Goal: Transaction & Acquisition: Obtain resource

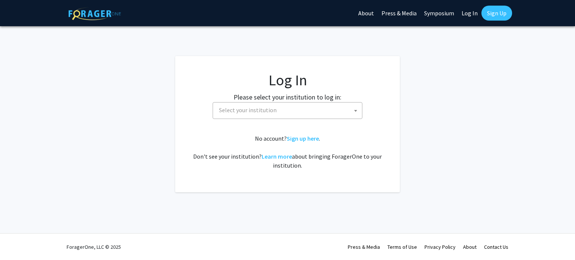
click at [260, 116] on span "Select your institution" at bounding box center [289, 110] width 146 height 15
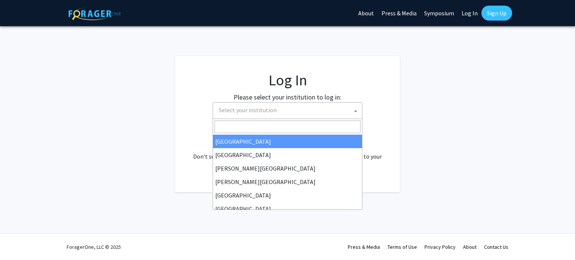
select select "34"
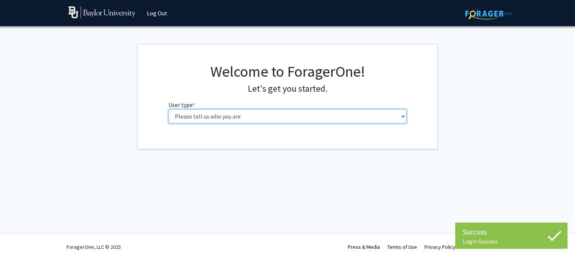
click at [212, 122] on select "Please tell us who you are Undergraduate Student Master's Student Doctoral Cand…" at bounding box center [288, 116] width 239 height 14
select select "1: undergrad"
click at [169, 109] on select "Please tell us who you are Undergraduate Student Master's Student Doctoral Cand…" at bounding box center [288, 116] width 239 height 14
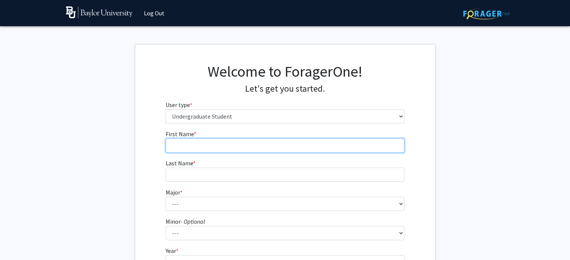
click at [182, 147] on input "First Name * required" at bounding box center [285, 146] width 239 height 14
type input "[PERSON_NAME]"
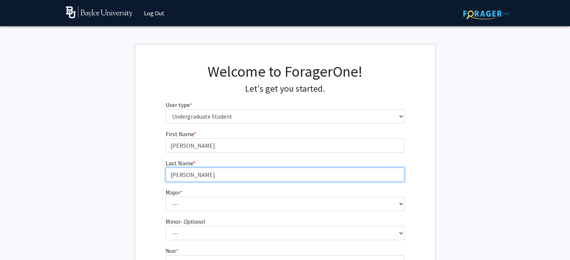
type input "[PERSON_NAME]"
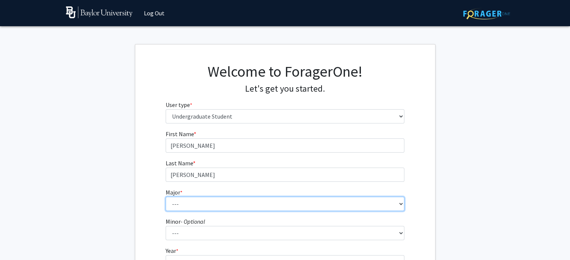
click at [182, 208] on select "--- Accounting American Studies Anthropology Apparel Design & Product Developme…" at bounding box center [285, 204] width 239 height 14
select select "92: 2757"
click at [166, 197] on select "--- Accounting American Studies Anthropology Apparel Design & Product Developme…" at bounding box center [285, 204] width 239 height 14
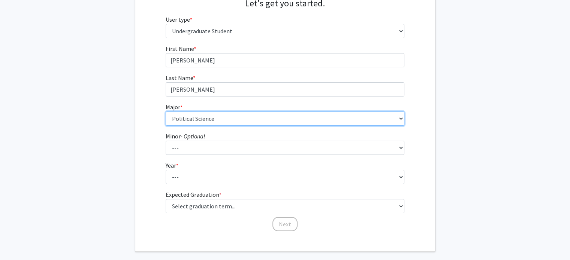
scroll to position [85, 0]
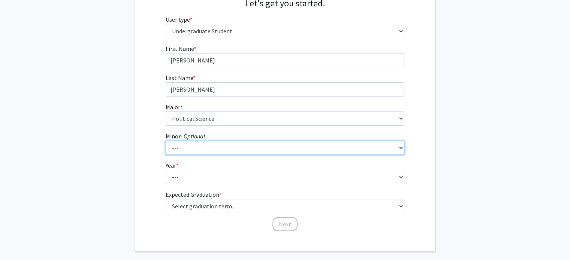
click at [192, 146] on select "--- Advertising American Sign Language American Studies Anthropology Apparel Me…" at bounding box center [285, 148] width 239 height 14
click at [166, 141] on select "--- Advertising American Sign Language American Studies Anthropology Apparel Me…" at bounding box center [285, 148] width 239 height 14
click at [188, 153] on select "--- Advertising American Sign Language American Studies Anthropology Apparel Me…" at bounding box center [285, 148] width 239 height 14
select select "0: null"
click at [166, 141] on select "--- Advertising American Sign Language American Studies Anthropology Apparel Me…" at bounding box center [285, 148] width 239 height 14
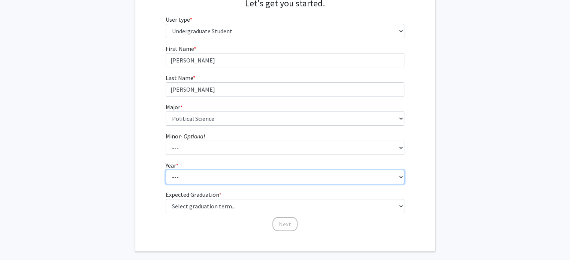
click at [184, 176] on select "--- First-year Sophomore Junior Senior Postbaccalaureate Certificate" at bounding box center [285, 177] width 239 height 14
select select "3: junior"
click at [166, 170] on select "--- First-year Sophomore Junior Senior Postbaccalaureate Certificate" at bounding box center [285, 177] width 239 height 14
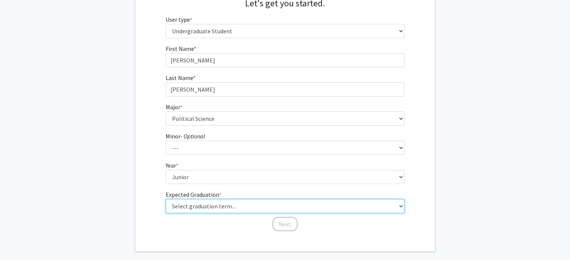
click at [184, 211] on select "Select graduation term... Spring 2025 Summer 2025 Fall 2025 Winter 2025 Spring …" at bounding box center [285, 206] width 239 height 14
select select "9: spring_2027"
click at [166, 199] on select "Select graduation term... Spring 2025 Summer 2025 Fall 2025 Winter 2025 Spring …" at bounding box center [285, 206] width 239 height 14
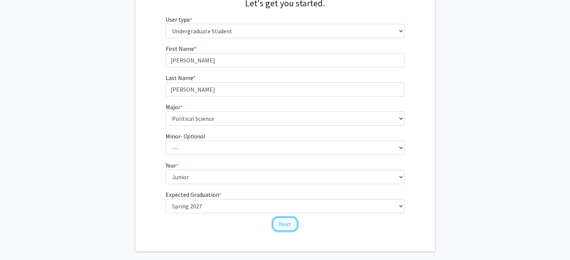
click at [280, 221] on button "Next" at bounding box center [284, 224] width 25 height 14
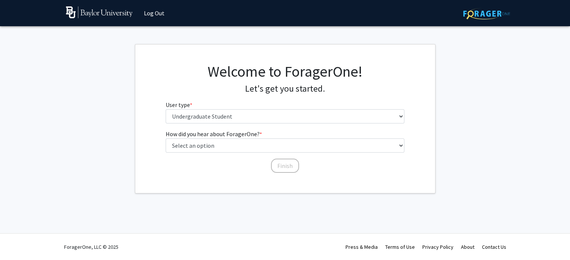
scroll to position [0, 0]
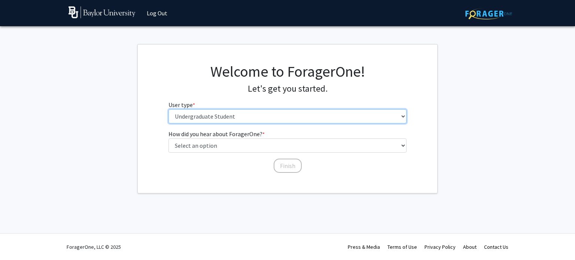
click at [244, 121] on select "Please tell us who you are Undergraduate Student Master's Student Doctoral Cand…" at bounding box center [288, 116] width 239 height 14
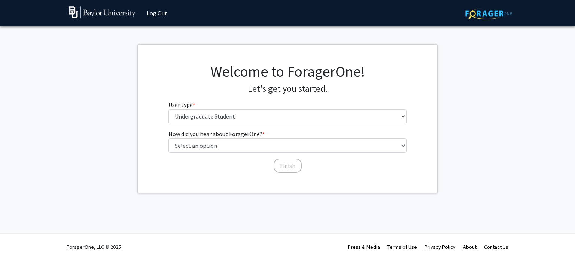
click at [155, 121] on div "Welcome to ForagerOne! Let's get you started. User type * required Please tell …" at bounding box center [288, 96] width 300 height 67
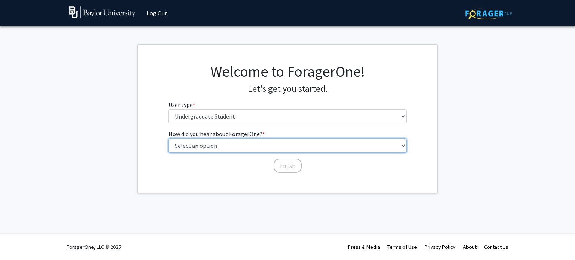
click at [197, 143] on select "Select an option Peer/student recommendation Faculty/staff recommendation Unive…" at bounding box center [288, 146] width 239 height 14
select select "2: faculty_recommendation"
click at [169, 139] on select "Select an option Peer/student recommendation Faculty/staff recommendation Unive…" at bounding box center [288, 146] width 239 height 14
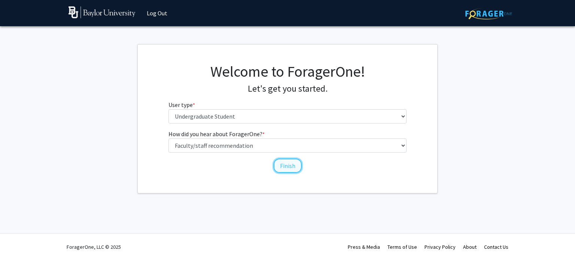
click at [284, 166] on button "Finish" at bounding box center [288, 166] width 28 height 14
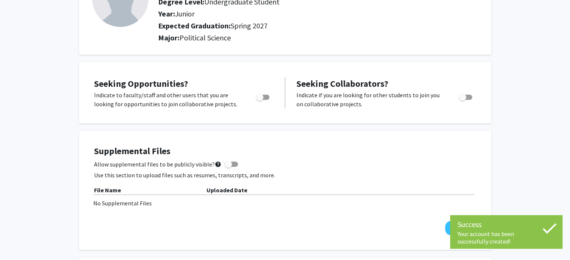
scroll to position [79, 0]
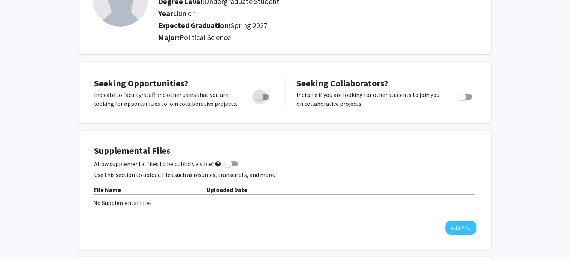
click at [264, 100] on label "Toggle" at bounding box center [261, 97] width 16 height 9
click at [260, 100] on input "Are you actively seeking opportunities?" at bounding box center [259, 100] width 0 height 0
checkbox input "true"
click at [468, 96] on span "Toggle" at bounding box center [464, 96] width 13 height 5
click at [462, 100] on input "Would you like to receive other student requests to work with you?" at bounding box center [462, 100] width 0 height 0
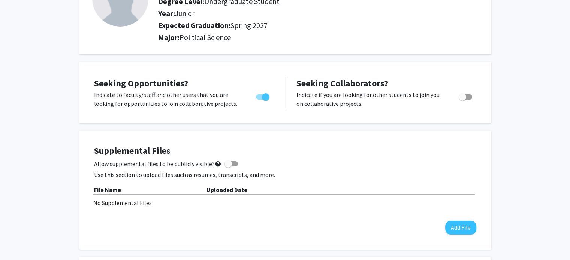
checkbox input "true"
click at [227, 162] on span at bounding box center [227, 163] width 7 height 7
click at [228, 167] on input "Allow supplemental files to be publicly visible? help" at bounding box center [228, 167] width 0 height 0
checkbox input "true"
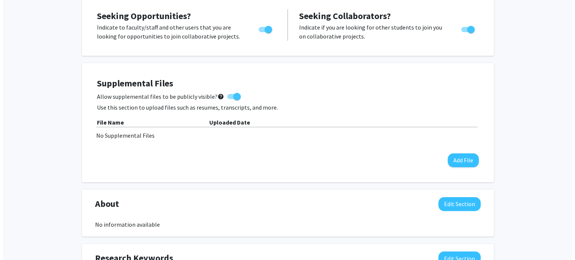
scroll to position [146, 0]
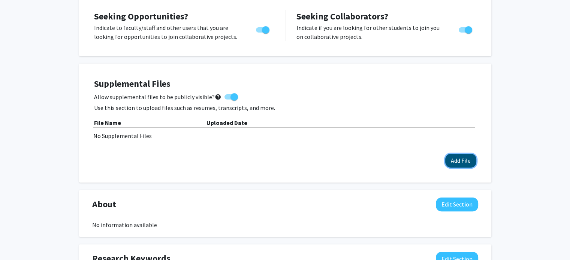
click at [457, 158] on button "Add File" at bounding box center [460, 161] width 31 height 14
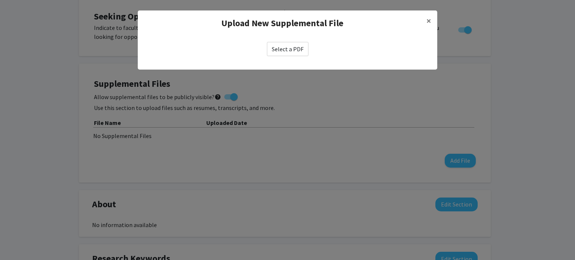
click at [287, 49] on label "Select a PDF" at bounding box center [288, 49] width 42 height 14
click at [0, 0] on input "Select a PDF" at bounding box center [0, 0] width 0 height 0
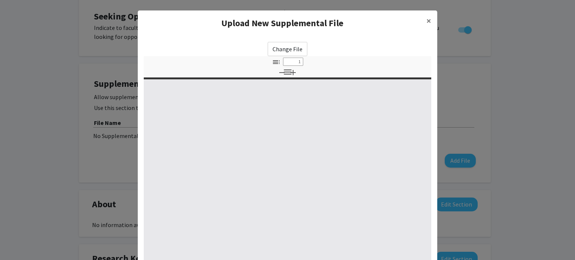
select select "custom"
type input "0"
select select "custom"
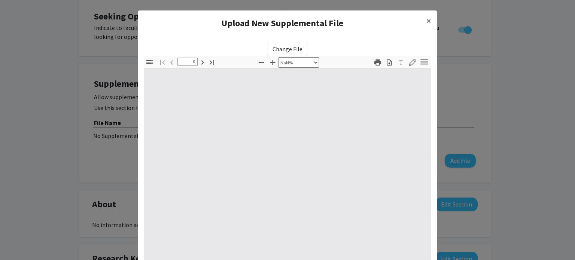
type input "1"
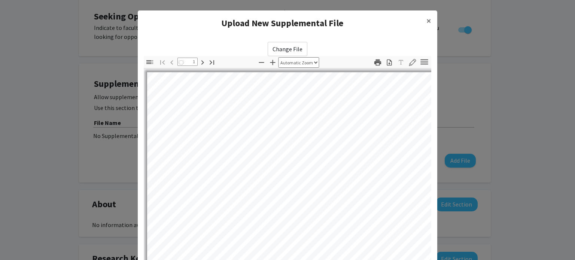
select select "auto"
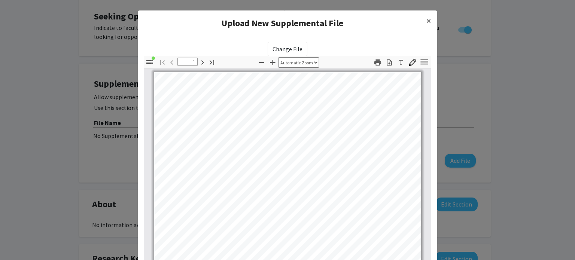
scroll to position [0, 0]
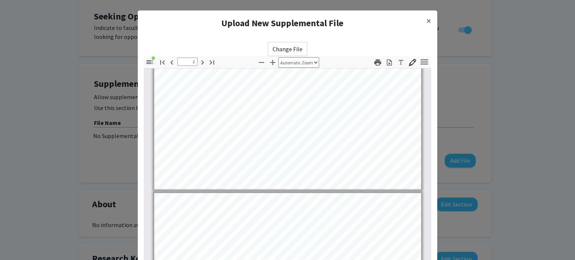
type input "3"
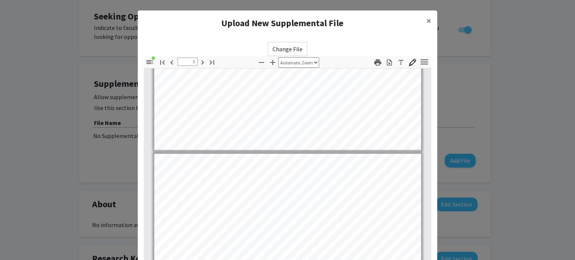
scroll to position [617, 0]
click at [427, 22] on span "×" at bounding box center [429, 21] width 5 height 12
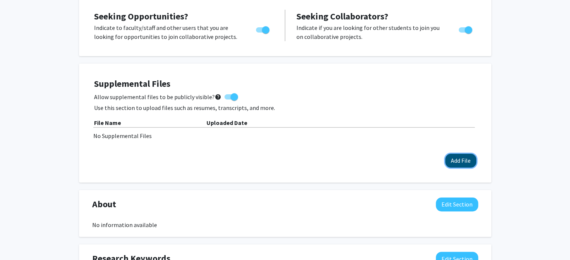
click at [454, 157] on button "Add File" at bounding box center [460, 161] width 31 height 14
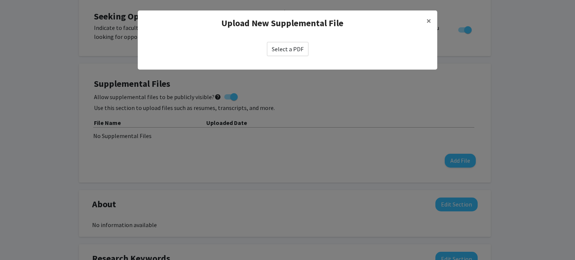
click at [289, 49] on label "Select a PDF" at bounding box center [288, 49] width 42 height 14
click at [0, 0] on input "Select a PDF" at bounding box center [0, 0] width 0 height 0
select select "custom"
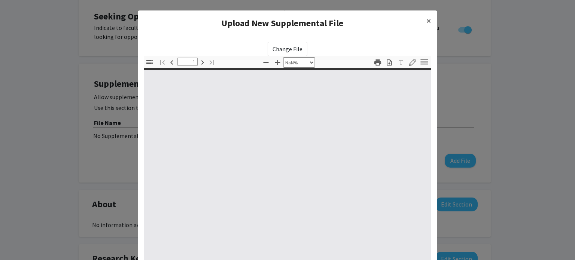
type input "0"
select select "custom"
type input "1"
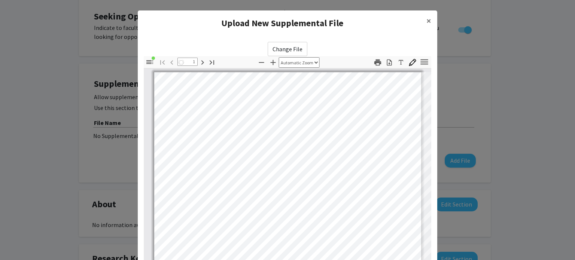
select select "auto"
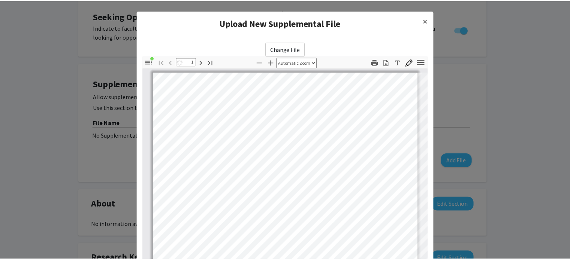
scroll to position [94, 0]
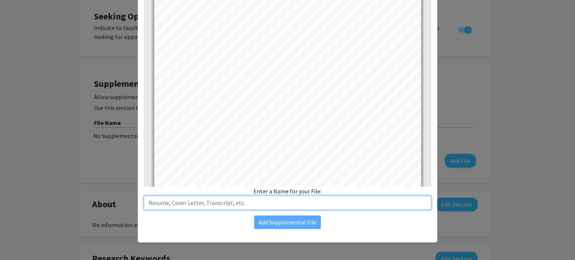
click at [252, 206] on input "text" at bounding box center [288, 203] width 288 height 14
type input "Writing Sample"
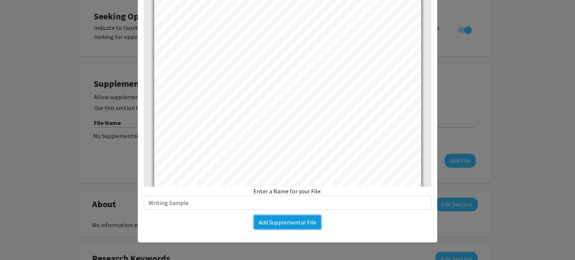
click at [260, 220] on button "Add Supplemental File" at bounding box center [287, 222] width 67 height 13
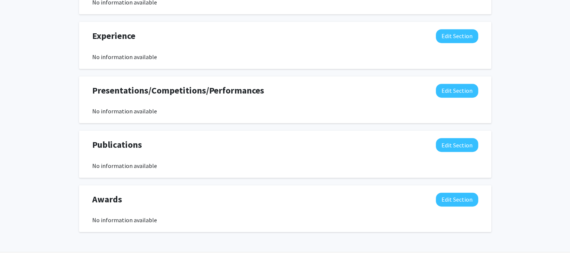
scroll to position [436, 0]
click at [445, 31] on button "Edit Section" at bounding box center [457, 37] width 42 height 14
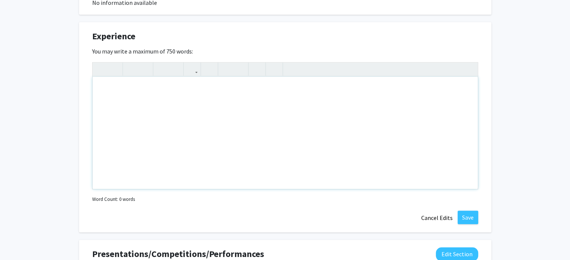
click at [321, 175] on div "Note to users with screen readers: Please deactivate our accessibility plugin f…" at bounding box center [285, 133] width 385 height 112
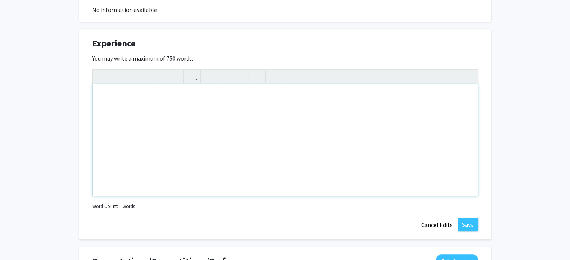
scroll to position [428, 0]
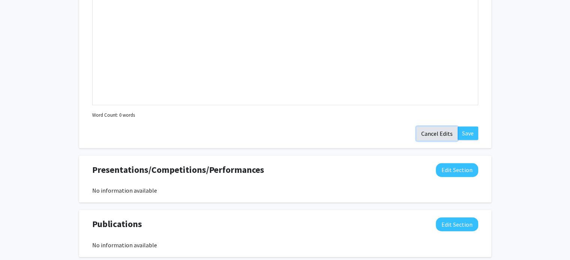
click at [430, 132] on button "Cancel Edits" at bounding box center [436, 134] width 41 height 14
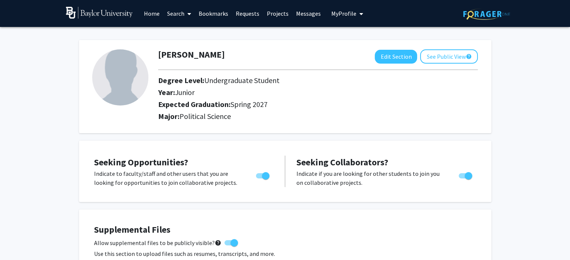
scroll to position [0, 0]
click at [445, 54] on button "See Public View help" at bounding box center [449, 56] width 58 height 14
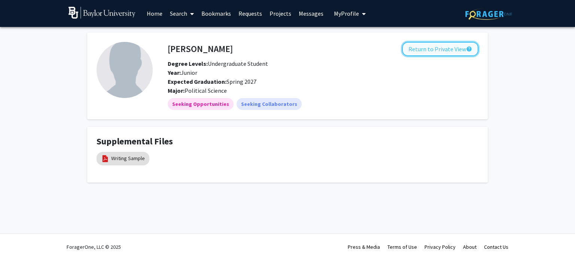
click at [417, 51] on button "Return to Private View help" at bounding box center [440, 49] width 76 height 14
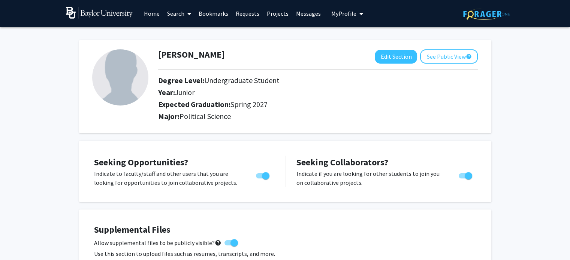
click at [173, 17] on link "Search" at bounding box center [178, 13] width 31 height 26
click at [181, 33] on span "Faculty/Staff" at bounding box center [190, 34] width 55 height 15
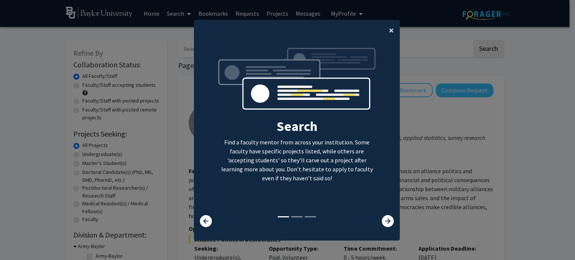
click at [386, 32] on button "×" at bounding box center [391, 30] width 17 height 21
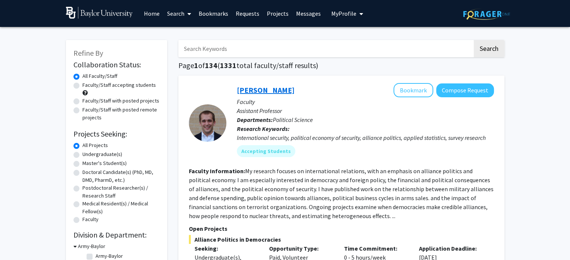
click at [262, 91] on link "[PERSON_NAME]" at bounding box center [266, 89] width 58 height 9
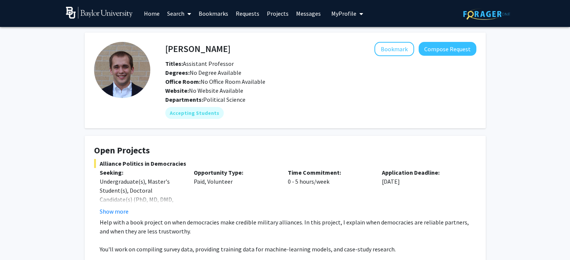
scroll to position [133, 0]
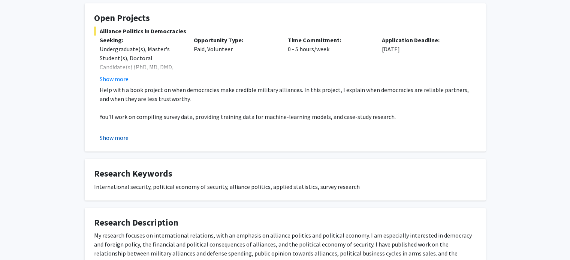
click at [125, 137] on button "Show more" at bounding box center [114, 137] width 29 height 9
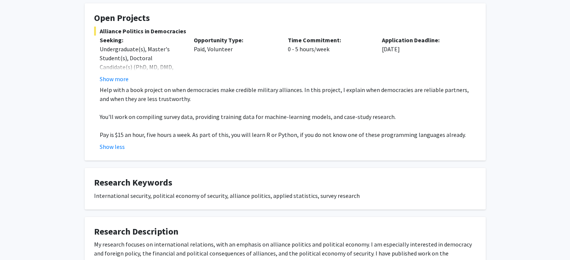
click at [150, 104] on p at bounding box center [288, 107] width 376 height 9
click at [121, 83] on div "Alliance Politics in Democracies Seeking: Undergraduate(s), Master's Student(s)…" at bounding box center [285, 89] width 382 height 125
click at [121, 82] on button "Show more" at bounding box center [114, 79] width 29 height 9
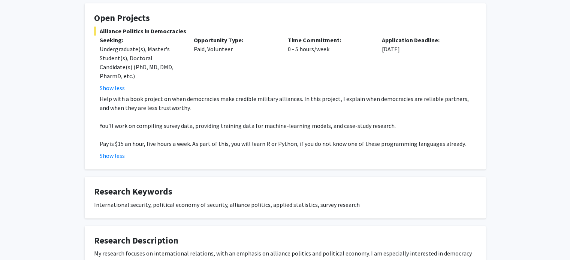
click at [177, 127] on p "You'll work on compiling survey data, providing training data for machine-learn…" at bounding box center [288, 125] width 376 height 9
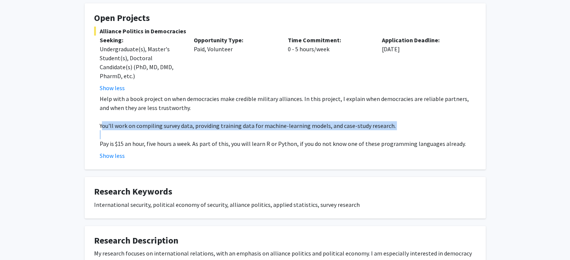
click at [177, 127] on p "You'll work on compiling survey data, providing training data for machine-learn…" at bounding box center [288, 125] width 376 height 9
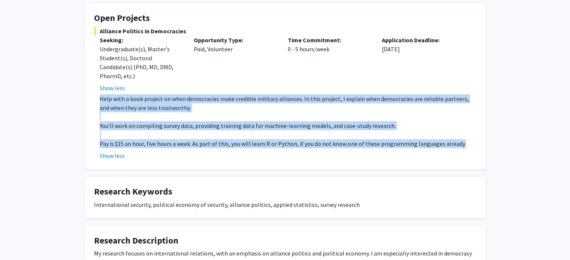
drag, startPoint x: 99, startPoint y: 96, endPoint x: 497, endPoint y: 141, distance: 400.1
click at [497, 141] on div "[PERSON_NAME] Bookmark Compose Request Titles: Assistant Professor Degrees: No …" at bounding box center [285, 145] width 570 height 503
copy div "Help with a book project on when democracies make credible military alliances. …"
click at [409, 99] on p "Help with a book project on when democracies make credible military alliances. …" at bounding box center [288, 103] width 376 height 18
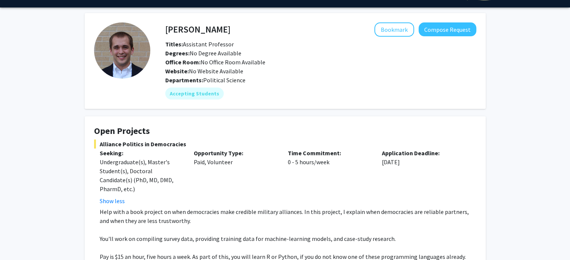
scroll to position [19, 0]
click at [429, 33] on button "Compose Request" at bounding box center [447, 29] width 58 height 14
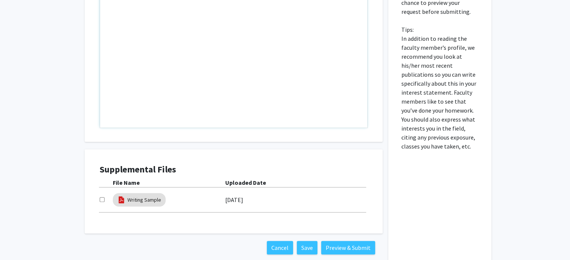
scroll to position [388, 0]
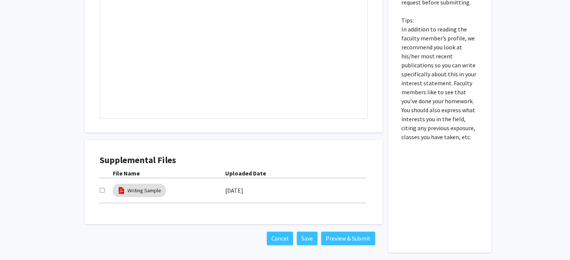
click at [100, 193] on div at bounding box center [106, 190] width 13 height 9
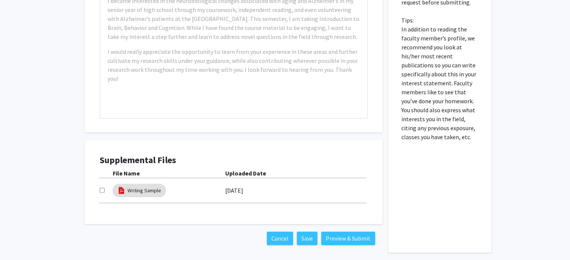
click at [101, 190] on input "checkbox" at bounding box center [102, 190] width 5 height 5
checkbox input "true"
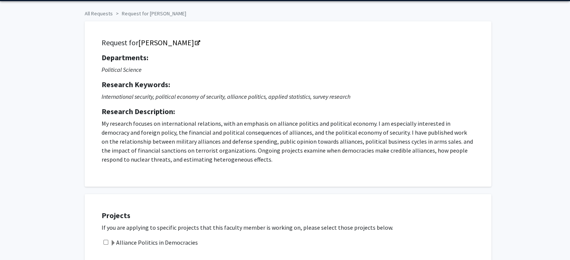
scroll to position [0, 0]
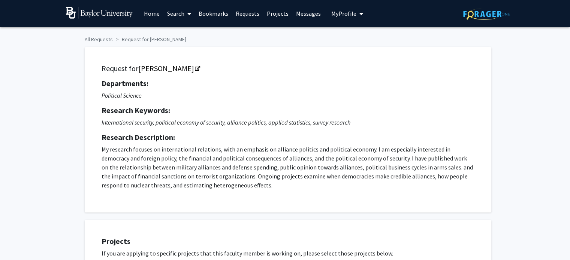
click at [160, 17] on link "Home" at bounding box center [151, 13] width 23 height 26
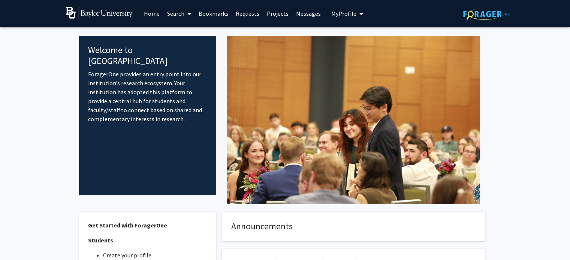
click at [180, 19] on link "Search" at bounding box center [178, 13] width 31 height 26
click at [342, 20] on button "My Profile" at bounding box center [347, 13] width 36 height 27
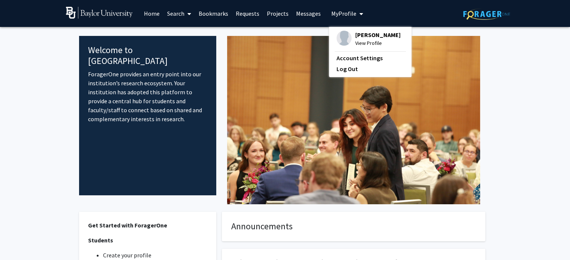
click at [355, 37] on span "[PERSON_NAME]" at bounding box center [377, 35] width 45 height 8
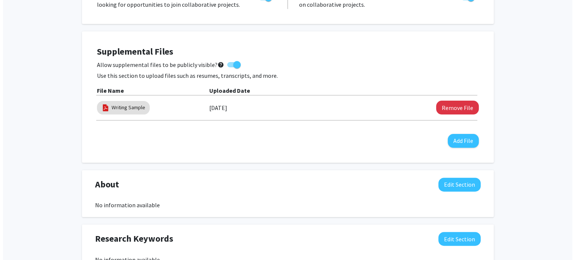
scroll to position [178, 0]
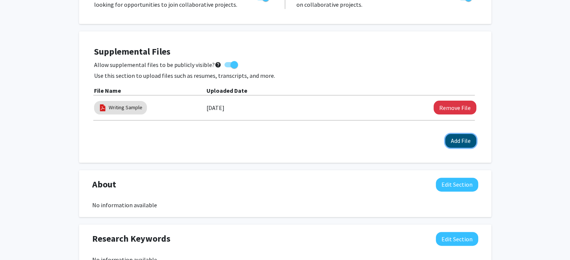
click at [455, 137] on button "Add File" at bounding box center [460, 141] width 31 height 14
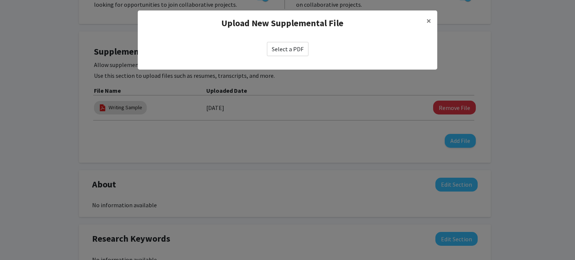
click at [287, 54] on label "Select a PDF" at bounding box center [288, 49] width 42 height 14
click at [0, 0] on input "Select a PDF" at bounding box center [0, 0] width 0 height 0
select select "custom"
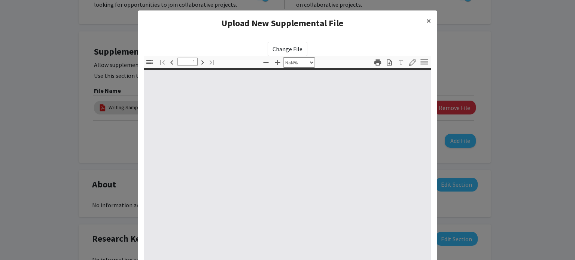
type input "0"
select select "custom"
type input "1"
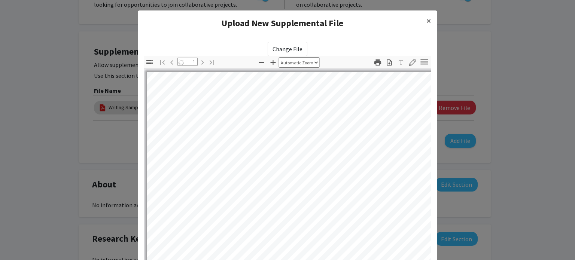
select select "auto"
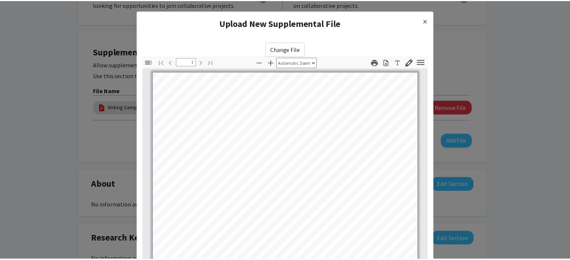
scroll to position [94, 0]
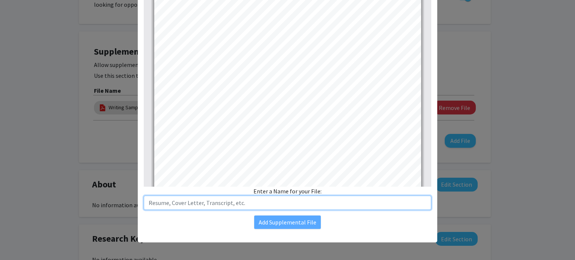
click at [215, 205] on input "text" at bounding box center [288, 203] width 288 height 14
type input "Resume"
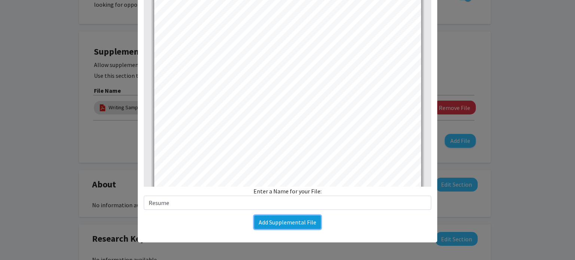
click at [272, 226] on button "Add Supplemental File" at bounding box center [287, 222] width 67 height 13
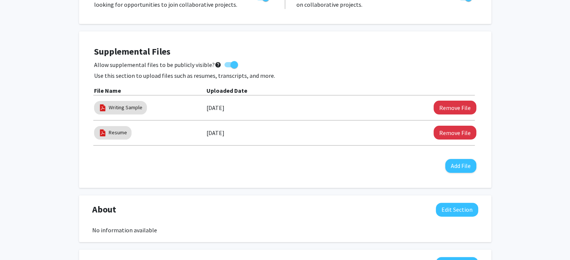
scroll to position [0, 0]
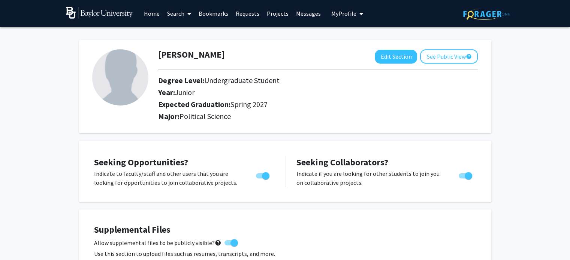
click at [185, 14] on span at bounding box center [187, 14] width 7 height 26
click at [192, 51] on span "Students" at bounding box center [186, 49] width 46 height 15
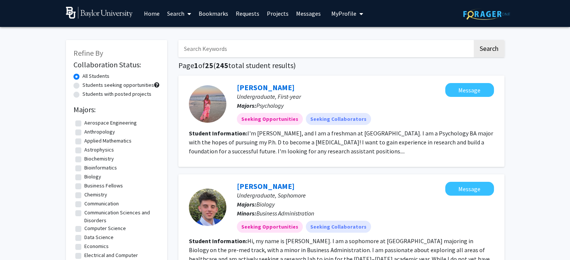
click at [176, 19] on link "Search" at bounding box center [178, 13] width 31 height 26
click at [187, 31] on span "Faculty/Staff" at bounding box center [190, 34] width 55 height 15
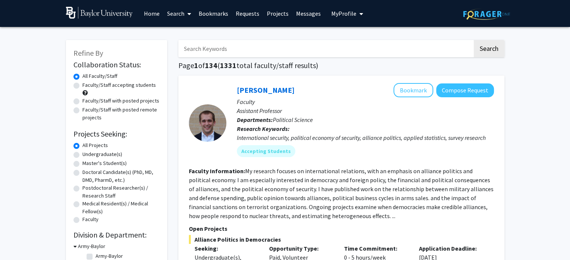
click at [82, 86] on label "Faculty/Staff accepting students" at bounding box center [118, 85] width 73 height 8
click at [82, 86] on input "Faculty/Staff accepting students" at bounding box center [84, 83] width 5 height 5
radio input "true"
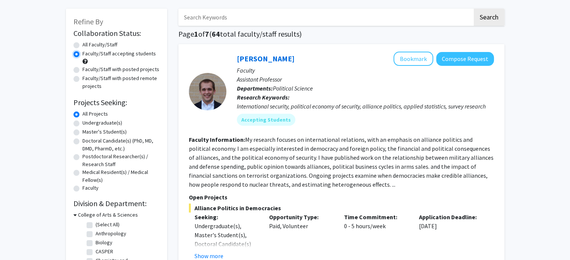
scroll to position [31, 0]
click at [459, 57] on button "Compose Request" at bounding box center [465, 59] width 58 height 14
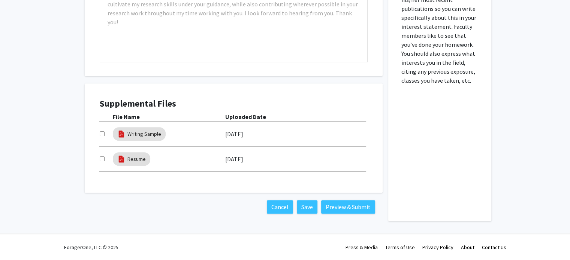
scroll to position [443, 0]
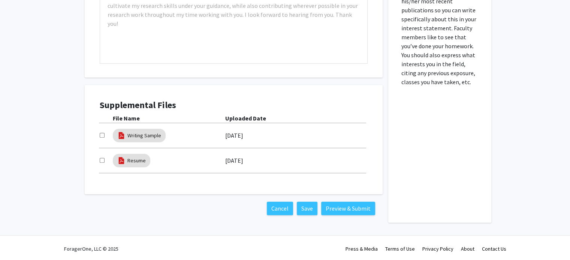
click at [102, 136] on input "checkbox" at bounding box center [102, 135] width 5 height 5
checkbox input "true"
click at [100, 159] on input "checkbox" at bounding box center [102, 160] width 5 height 5
checkbox input "true"
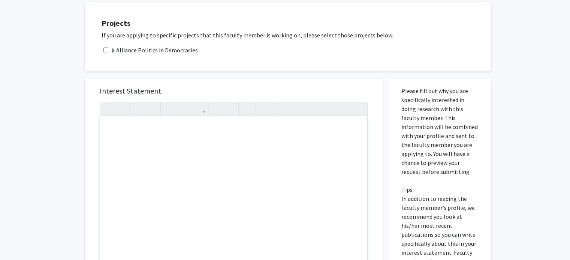
scroll to position [219, 0]
type textarea "He"
click at [104, 50] on input "checkbox" at bounding box center [105, 49] width 5 height 5
checkbox input "true"
click at [285, 158] on div "He" at bounding box center [233, 202] width 267 height 172
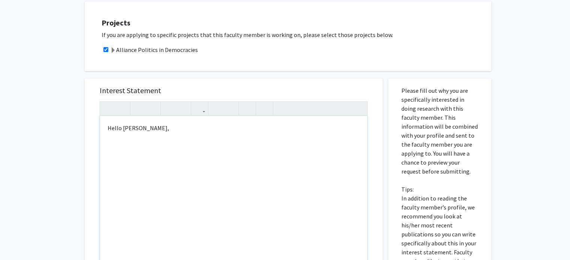
scroll to position [225, 0]
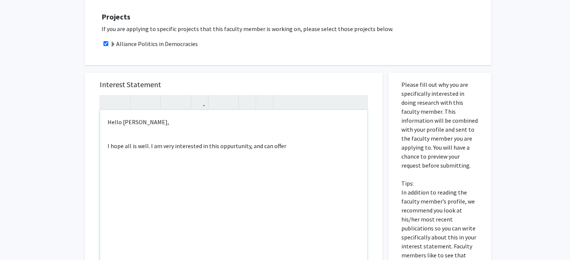
click at [228, 147] on p "I hope all is well. I am very interested in this oppurtunity, and can offer" at bounding box center [234, 146] width 252 height 9
click at [292, 141] on div "Hello [PERSON_NAME], I hope all is well. I am very interested in this opportuni…" at bounding box center [233, 196] width 267 height 172
click at [359, 25] on p "If you are applying to specific projects that this faculty member is working on…" at bounding box center [293, 28] width 382 height 9
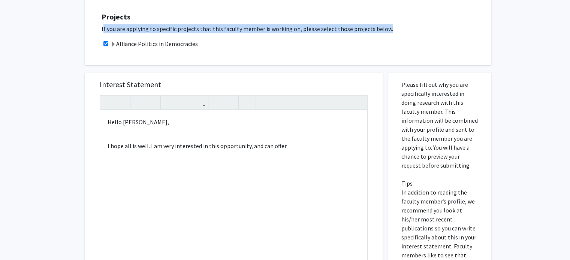
click at [359, 25] on p "If you are applying to specific projects that this faculty member is working on…" at bounding box center [293, 28] width 382 height 9
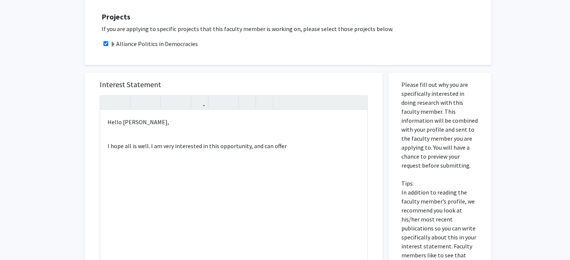
click at [383, 25] on p "If you are applying to specific projects that this faculty member is working on…" at bounding box center [293, 28] width 382 height 9
click at [270, 160] on div "Hello [PERSON_NAME], I hope all is well. I am very interested in this opportuni…" at bounding box center [233, 196] width 267 height 172
click at [308, 146] on p "I hope all is well. I am very interested in this opportunity, and can offer" at bounding box center [234, 146] width 252 height 9
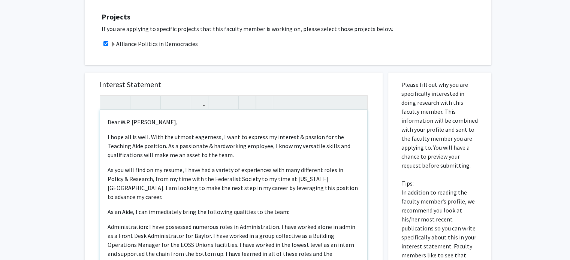
scroll to position [234, 0]
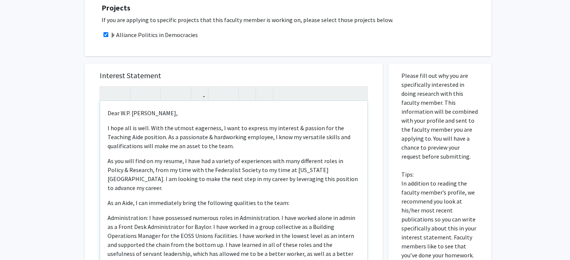
click at [147, 112] on p "Dear W.P. [PERSON_NAME]," at bounding box center [234, 113] width 252 height 9
drag, startPoint x: 145, startPoint y: 113, endPoint x: 121, endPoint y: 112, distance: 24.0
click at [121, 112] on p "Dear W.P. [PERSON_NAME]," at bounding box center [234, 113] width 252 height 9
click at [169, 119] on div "Dear [PERSON_NAME],   I hope all is well. With the utmost eagerness, I want …" at bounding box center [233, 187] width 267 height 172
drag, startPoint x: 142, startPoint y: 137, endPoint x: 68, endPoint y: 137, distance: 74.5
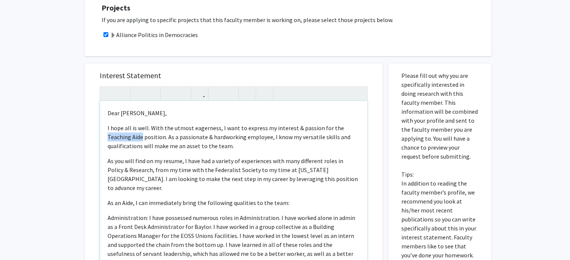
click at [68, 137] on div "All Requests Request for [PERSON_NAME] Request for [PERSON_NAME] Departments: P…" at bounding box center [285, 121] width 570 height 656
click at [174, 162] on p "As you will find on my resume, I have had a variety of experiences with many di…" at bounding box center [234, 175] width 252 height 36
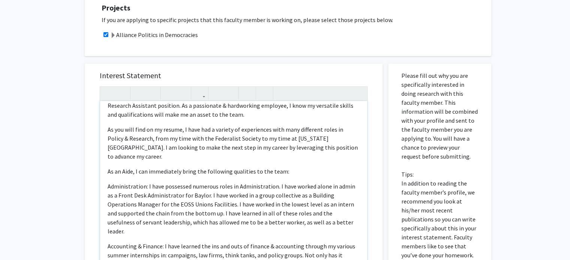
scroll to position [34, 0]
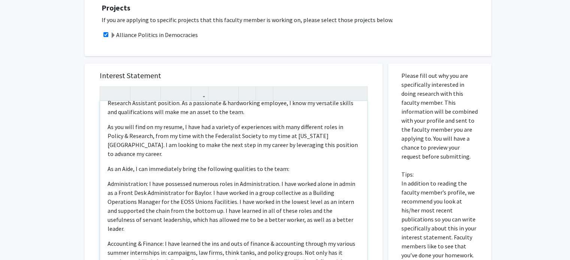
click at [152, 184] on p "Administration: I have possessed numerous roles in Administration. I have worke…" at bounding box center [234, 206] width 252 height 54
click at [125, 164] on p "As an Aide, I can immediately bring the following qualities to the team:" at bounding box center [234, 168] width 252 height 9
click at [180, 179] on p "Administration: I have possessed numerous roles in Administration. I have worke…" at bounding box center [234, 206] width 252 height 54
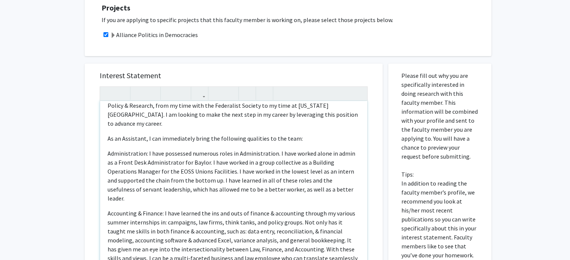
scroll to position [64, 0]
click at [172, 166] on p "Administration: I have possessed numerous roles in Administration. I have worke…" at bounding box center [234, 177] width 252 height 54
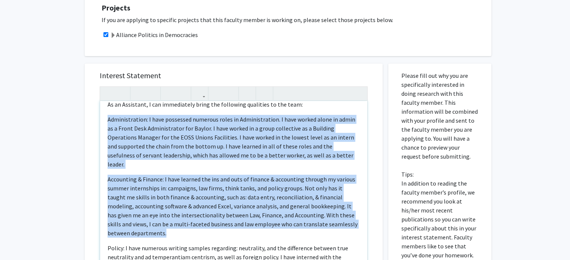
scroll to position [63, 0]
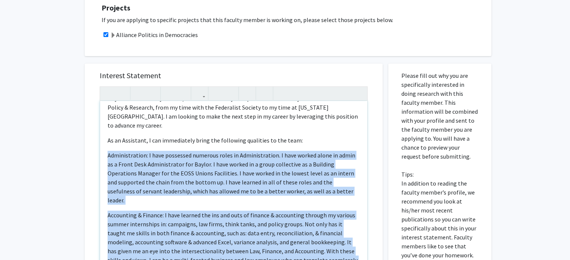
drag, startPoint x: 146, startPoint y: 195, endPoint x: 105, endPoint y: 149, distance: 62.3
click at [105, 149] on div "Dear [PERSON_NAME],   I hope all is well. With the utmost eagerness, I want …" at bounding box center [233, 187] width 267 height 172
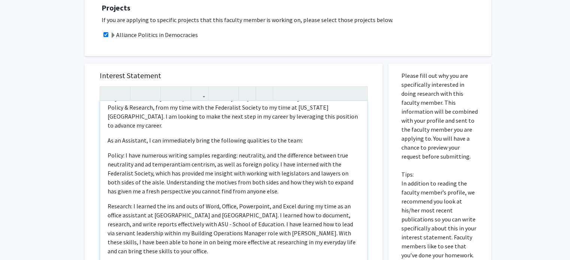
click at [154, 161] on p "Policy: I have numerous writing samples regarding: neutrality, and the differen…" at bounding box center [234, 173] width 252 height 45
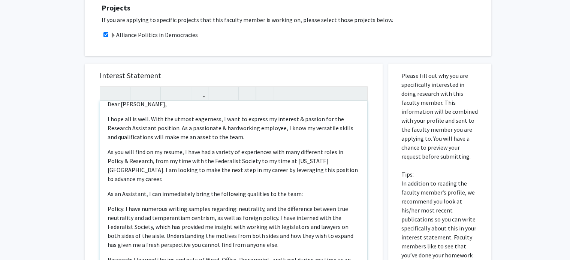
scroll to position [9, 0]
drag, startPoint x: 322, startPoint y: 163, endPoint x: 291, endPoint y: 162, distance: 31.5
click at [291, 162] on p "As you will find on my resume, I have had a variety of experiences with many di…" at bounding box center [234, 166] width 252 height 36
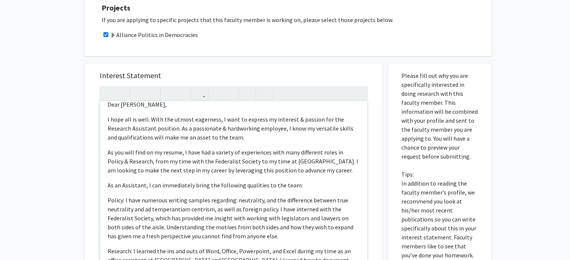
click at [260, 154] on p "As you will find on my resume, I have had a variety of experiences with many di…" at bounding box center [234, 161] width 252 height 27
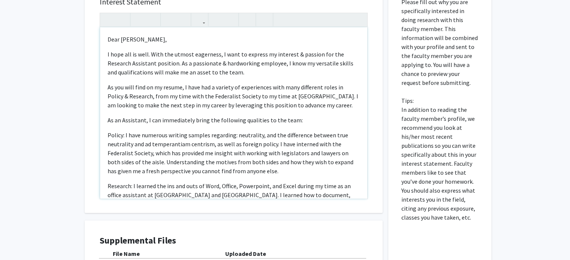
scroll to position [119, 0]
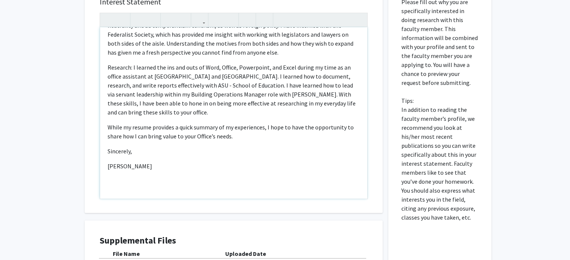
click at [118, 176] on div "Dear [PERSON_NAME],   I hope all is well. With the utmost eagerness, I want …" at bounding box center [233, 113] width 267 height 172
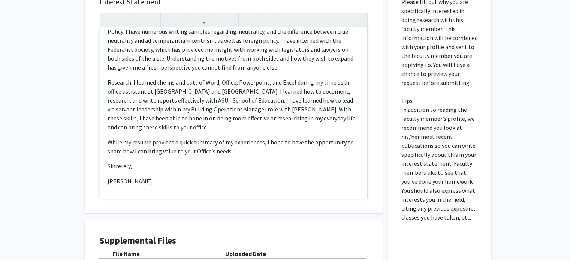
type textarea "<p>Dear [PERSON_NAME], </p> <p>I hope all is well. With the utmost eagerness, I…"
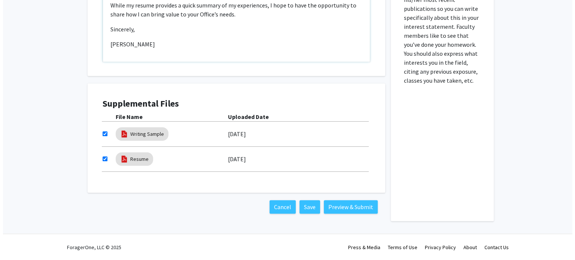
scroll to position [444, 0]
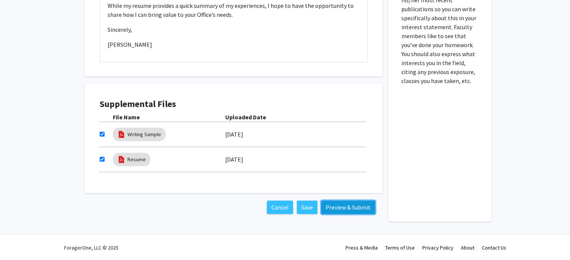
click at [325, 210] on button "Preview & Submit" at bounding box center [348, 207] width 54 height 13
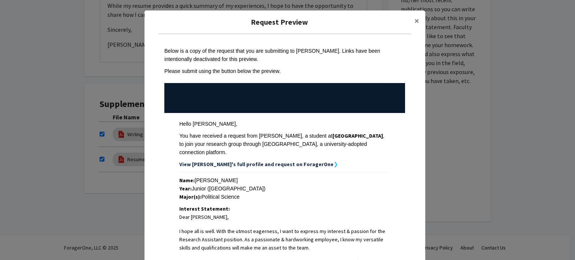
scroll to position [317, 0]
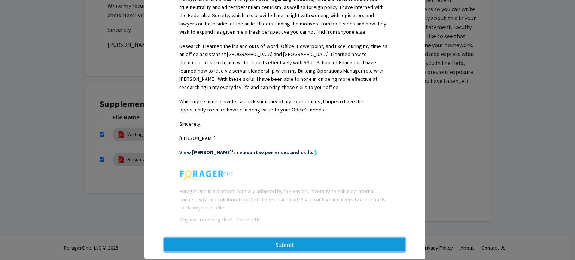
click at [259, 238] on button "Submit" at bounding box center [284, 244] width 241 height 13
